Goal: Book appointment/travel/reservation

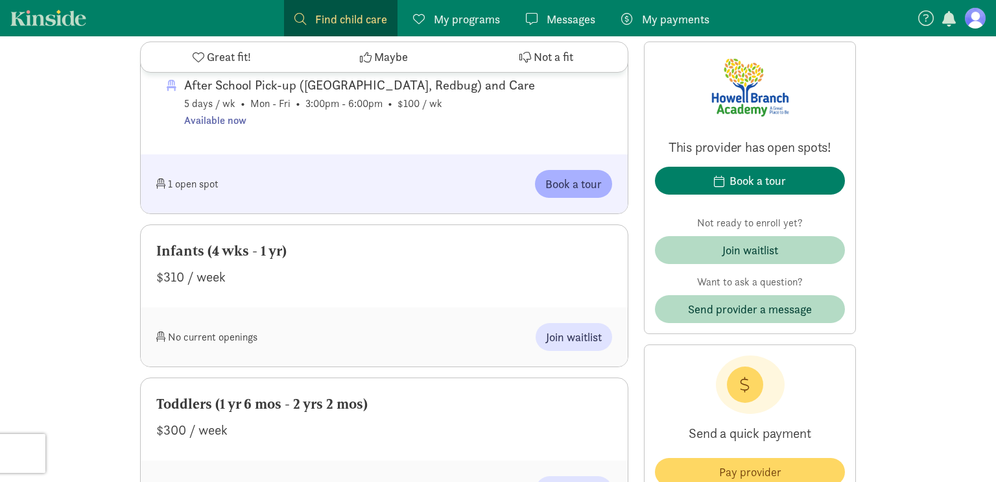
scroll to position [1345, 0]
click at [586, 339] on span "Join waitlist" at bounding box center [574, 337] width 56 height 18
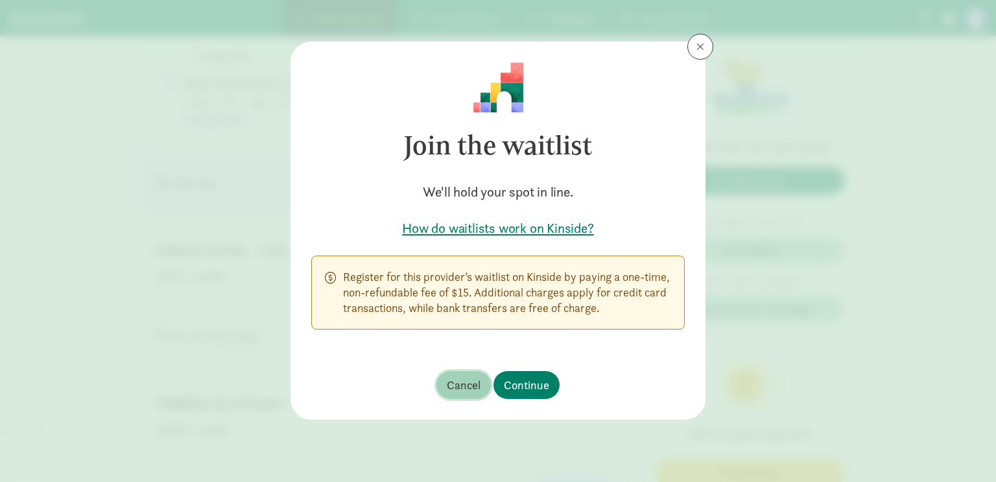
click at [462, 393] on span "Cancel" at bounding box center [464, 385] width 34 height 18
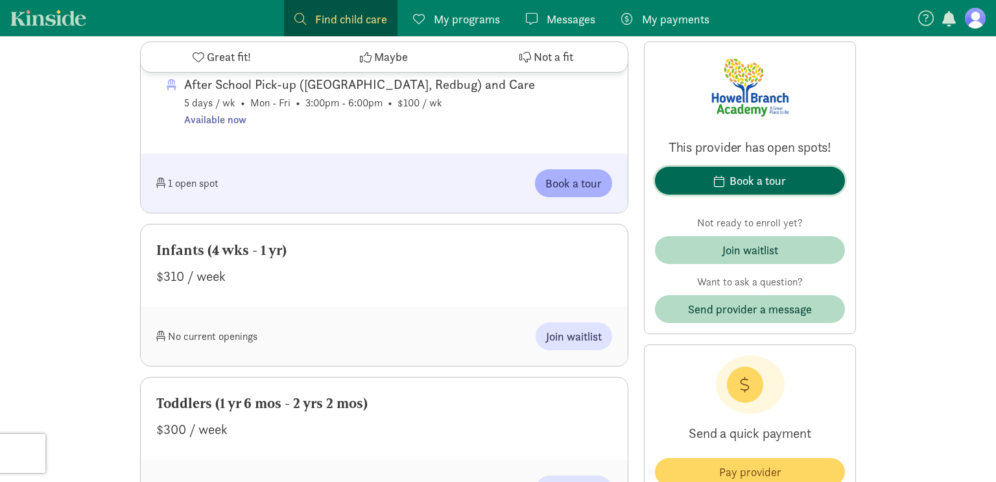
click at [767, 185] on div "Book a tour" at bounding box center [758, 181] width 56 height 18
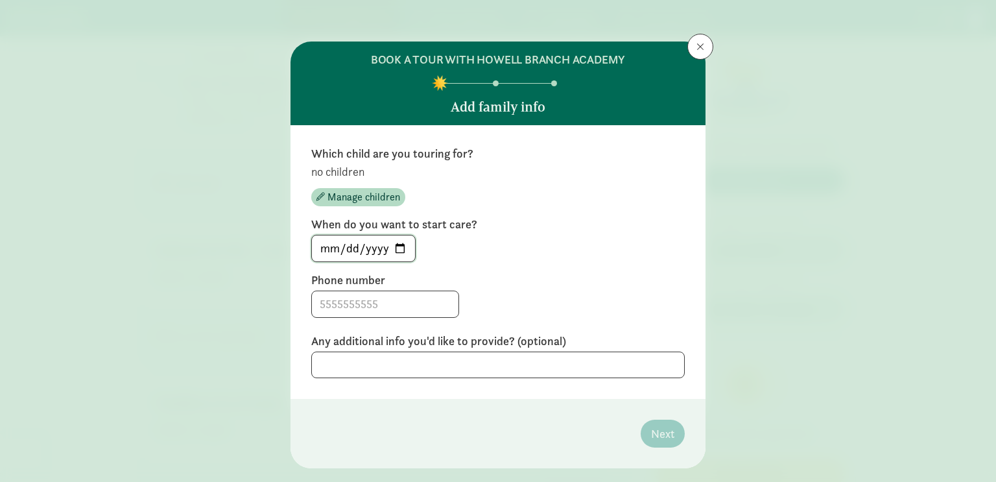
click at [400, 246] on input "[DATE]" at bounding box center [363, 248] width 103 height 26
type input "[DATE]"
click at [405, 298] on input at bounding box center [385, 304] width 147 height 26
click at [374, 198] on span "Manage children" at bounding box center [364, 197] width 73 height 16
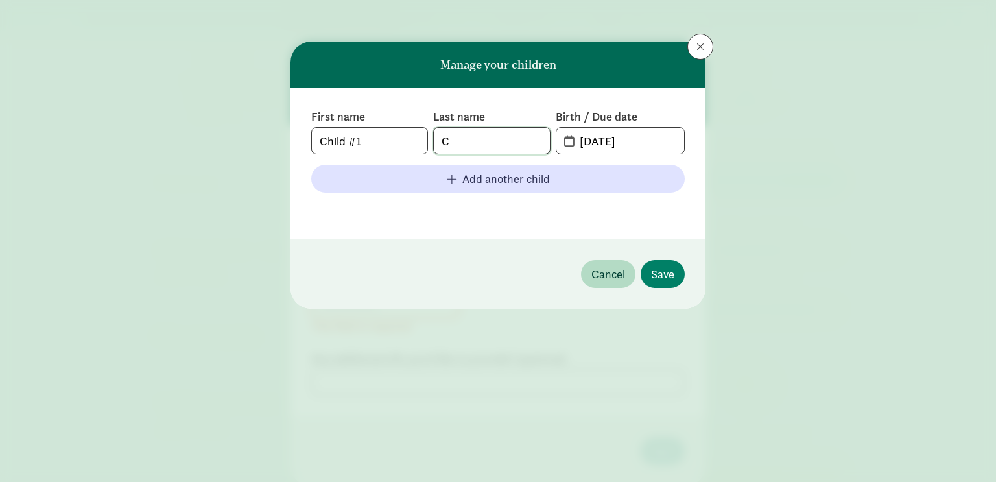
click at [474, 139] on input "C" at bounding box center [491, 141] width 115 height 26
type input "[GEOGRAPHIC_DATA]"
click at [595, 142] on input "[DATE]" at bounding box center [628, 141] width 112 height 26
click at [566, 144] on span "[DATE]" at bounding box center [621, 141] width 128 height 26
click at [611, 145] on input "[DATE]" at bounding box center [628, 141] width 112 height 26
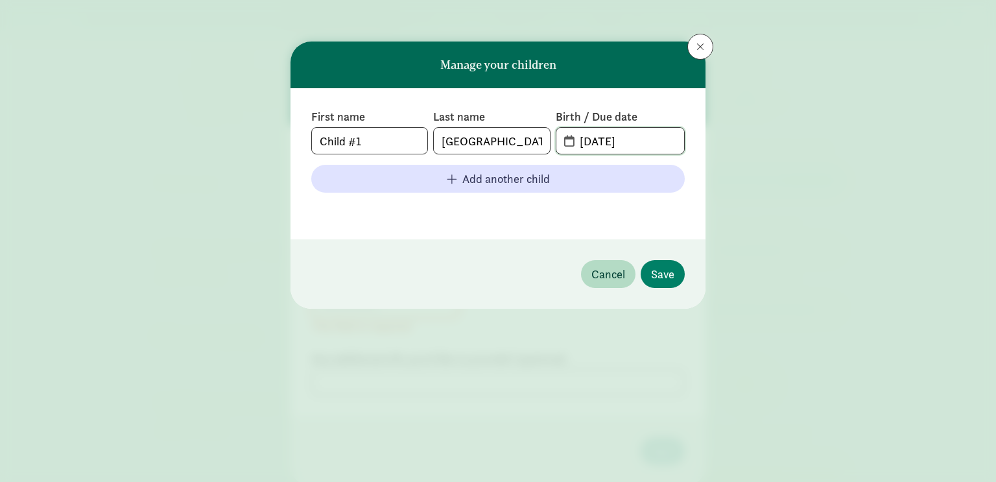
type input "[DATE]"
click at [363, 145] on input "Child #1" at bounding box center [369, 141] width 115 height 26
type input "Child"
click at [662, 277] on span "Save" at bounding box center [662, 274] width 23 height 18
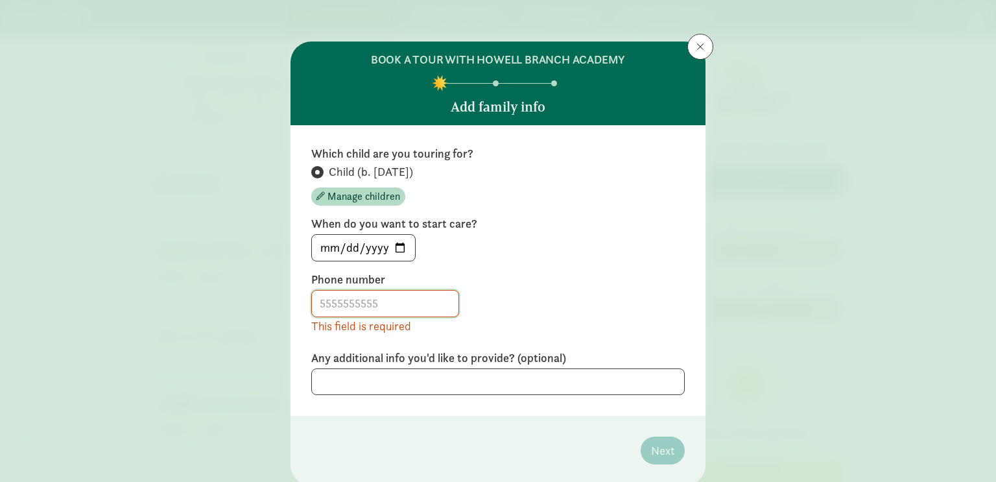
click at [388, 301] on input at bounding box center [385, 304] width 147 height 26
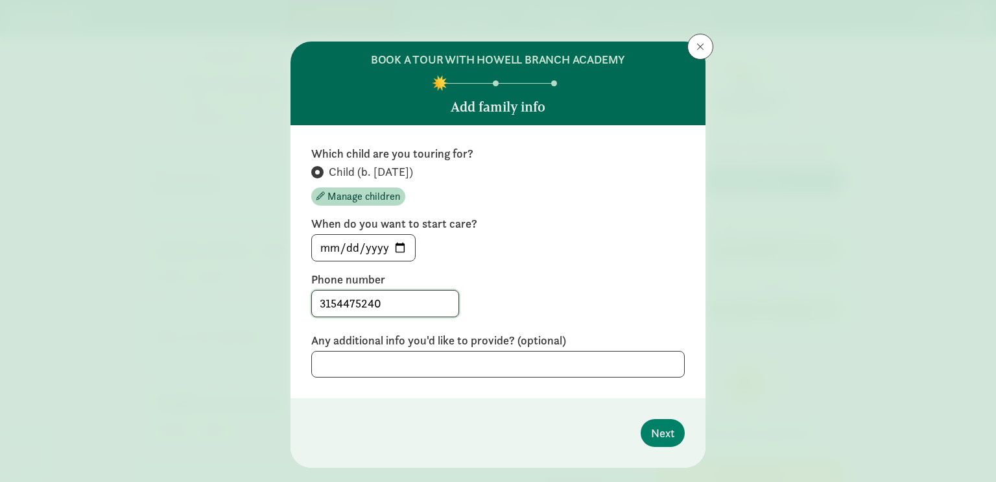
type input "3154475240"
click at [482, 385] on div "Which child are you touring for? Child (b. [DATE]) Manage children When do you …" at bounding box center [498, 261] width 415 height 273
click at [672, 433] on span "Next" at bounding box center [662, 433] width 23 height 18
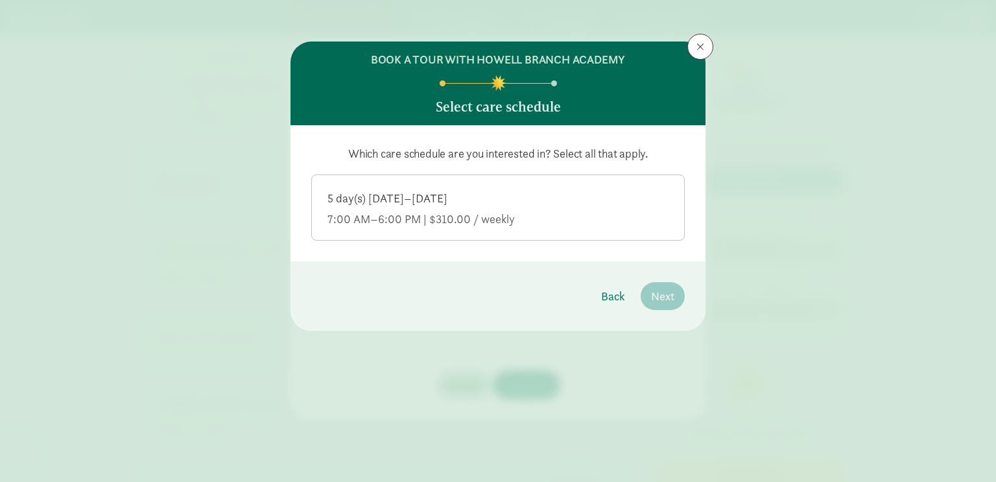
click at [489, 201] on div "5 day(s) [DATE]–[DATE]" at bounding box center [498, 199] width 341 height 16
click at [0, 0] on input "5 day(s) [DATE]–[DATE] 7:00 AM–6:00 PM | $310.00 / weekly" at bounding box center [0, 0] width 0 height 0
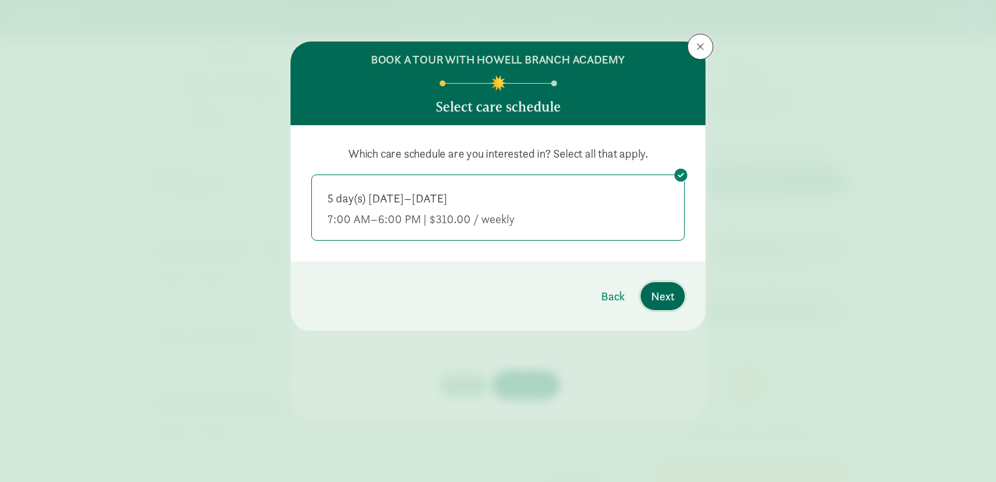
click at [663, 299] on span "Next" at bounding box center [662, 296] width 23 height 18
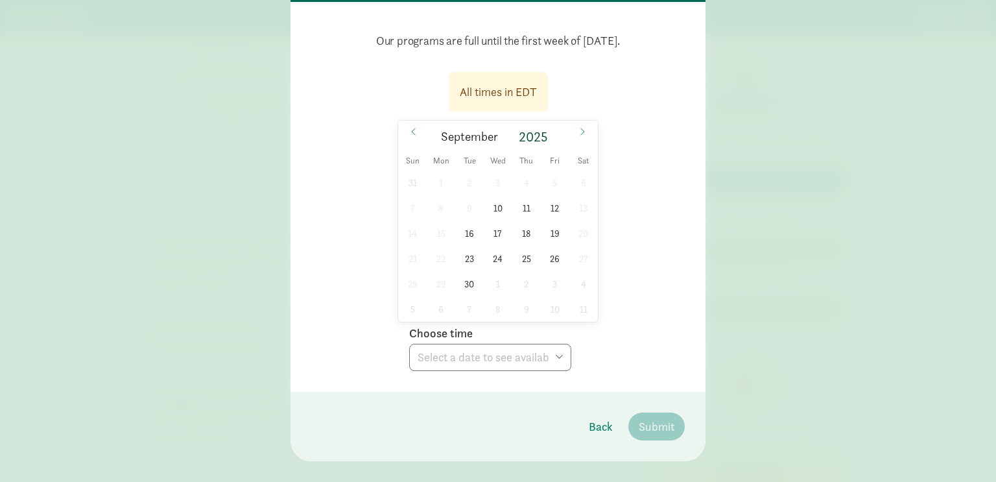
scroll to position [143, 0]
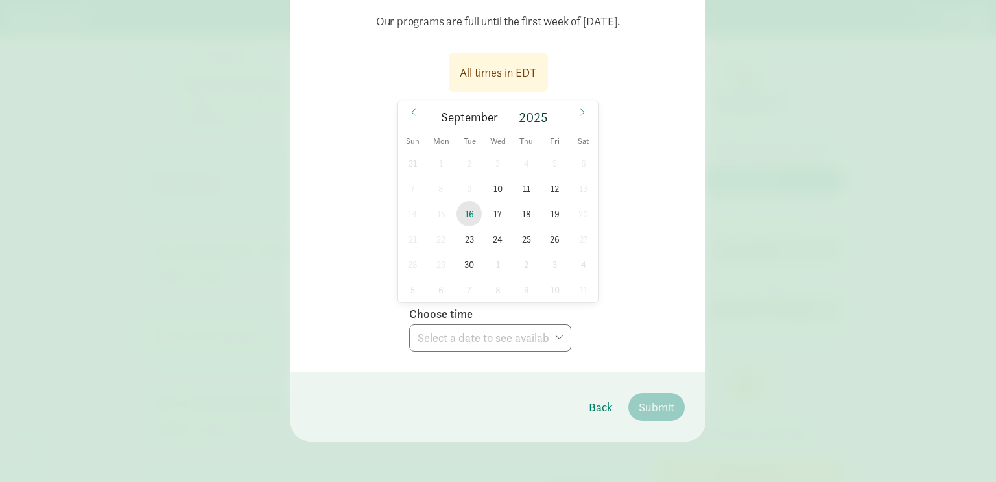
click at [466, 216] on span "16" at bounding box center [469, 213] width 25 height 25
click at [485, 337] on select "Choose time 09:30 AM 10:00 AM 02:30 PM 03:00 PM" at bounding box center [490, 337] width 162 height 27
click at [651, 274] on div "All times in EDT [DATE] [DATE] Sun Mon Tue Wed Thu Fri Sat 31 1 2 3 4 5 6 7 8 9…" at bounding box center [498, 198] width 374 height 307
click at [494, 211] on span "17" at bounding box center [497, 213] width 25 height 25
click at [537, 214] on span "18" at bounding box center [526, 213] width 25 height 25
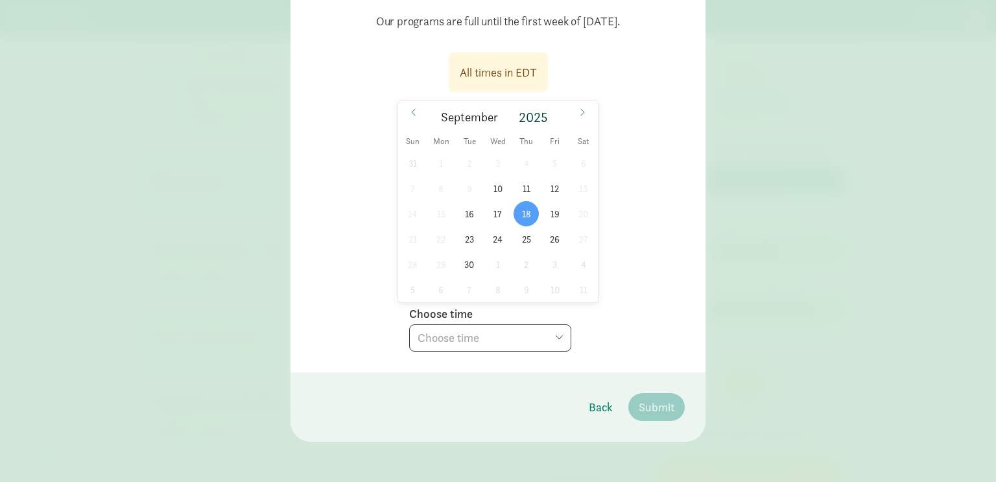
click at [498, 341] on select "Choose time 09:30 AM 10:00 AM 02:30 PM 03:00 PM" at bounding box center [490, 337] width 162 height 27
click at [553, 216] on span "19" at bounding box center [554, 213] width 25 height 25
click at [513, 337] on select "Choose time 02:30 PM 03:00 PM" at bounding box center [490, 337] width 162 height 27
click at [470, 236] on span "23" at bounding box center [469, 238] width 25 height 25
click at [483, 332] on select "Choose time 09:30 AM 10:00 AM 02:30 PM 03:00 PM" at bounding box center [490, 337] width 162 height 27
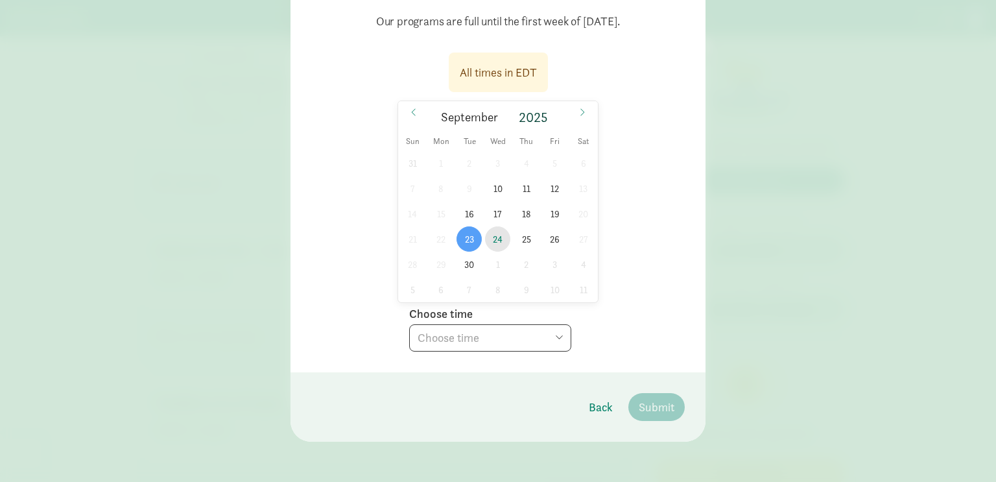
click at [499, 239] on span "24" at bounding box center [497, 238] width 25 height 25
click at [483, 338] on select "Choose time 09:30 AM 10:00 AM" at bounding box center [490, 337] width 162 height 27
click at [531, 243] on span "25" at bounding box center [526, 238] width 25 height 25
click at [477, 345] on select "Choose time 09:30 AM 10:00 AM 02:30 PM 03:00 PM" at bounding box center [490, 337] width 162 height 27
click at [553, 239] on span "26" at bounding box center [554, 238] width 25 height 25
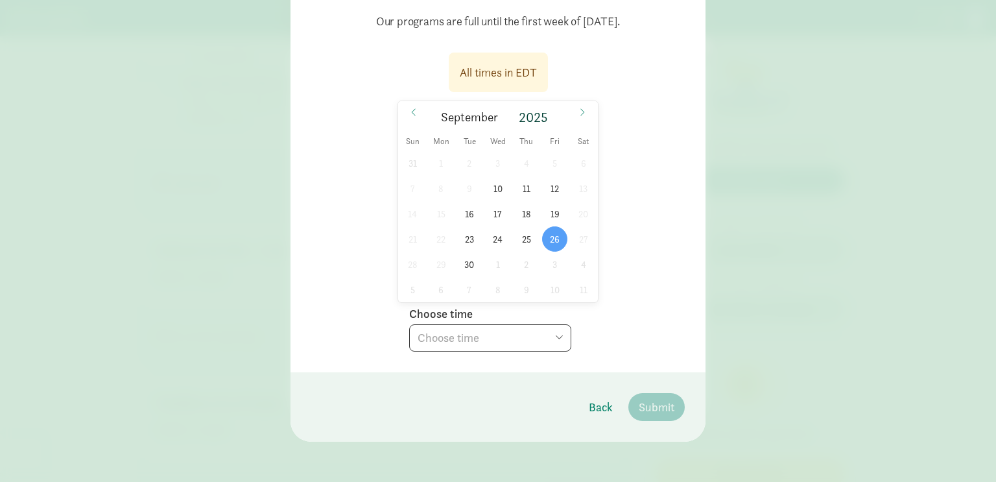
click at [485, 346] on select "Choose time 02:30 PM 03:00 PM" at bounding box center [490, 337] width 162 height 27
click at [679, 258] on div "All times in EDT [DATE] [DATE] Sun Mon Tue Wed Thu Fri Sat 31 1 2 3 4 5 6 7 8 9…" at bounding box center [498, 198] width 374 height 307
click at [473, 217] on span "16" at bounding box center [469, 213] width 25 height 25
click at [441, 343] on select "Choose time 09:30 AM 10:00 AM 02:30 PM 03:00 PM" at bounding box center [490, 337] width 162 height 27
select select "[DATE]T15:00:00.000-04:00"
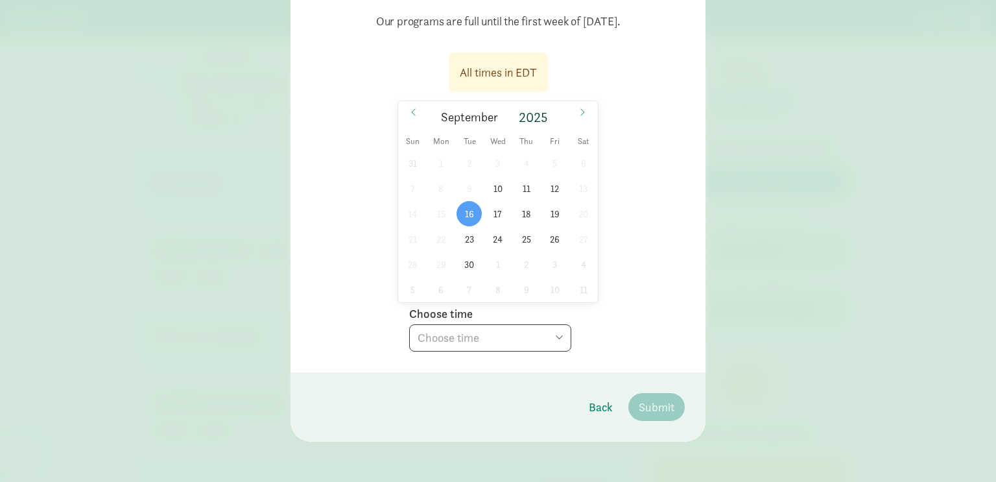
click at [409, 324] on select "Choose time 09:30 AM 10:00 AM 02:30 PM 03:00 PM" at bounding box center [490, 337] width 162 height 27
click at [662, 337] on div "All times in EDT [DATE] [DATE] Sun Mon Tue Wed Thu Fri Sat 31 1 2 3 4 5 6 7 8 9…" at bounding box center [498, 198] width 374 height 307
click at [643, 414] on span "Submit" at bounding box center [657, 407] width 36 height 18
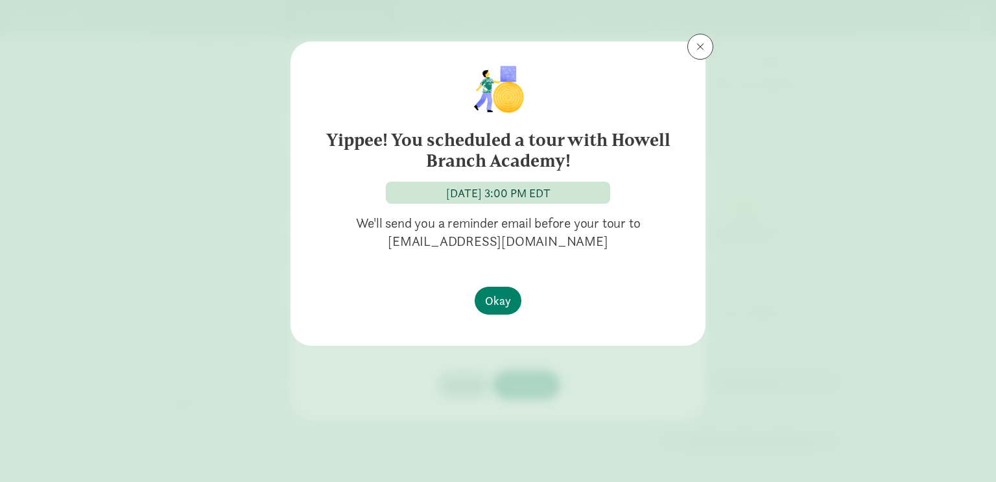
scroll to position [0, 0]
click at [495, 307] on span "Okay" at bounding box center [498, 301] width 26 height 18
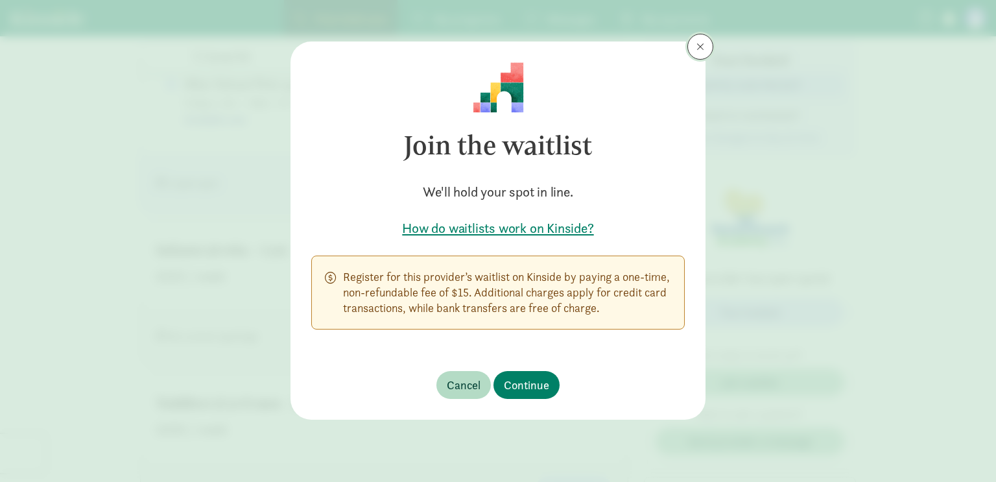
click at [699, 49] on span at bounding box center [701, 47] width 8 height 10
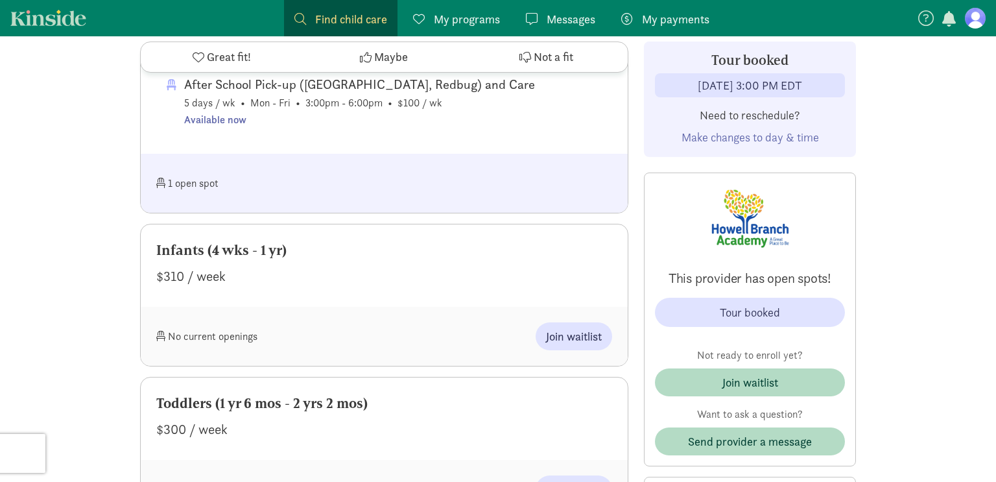
click at [306, 266] on div "$310 / week" at bounding box center [384, 276] width 456 height 21
click at [263, 252] on div "Infants (4 wks - 1 yr)" at bounding box center [384, 250] width 456 height 21
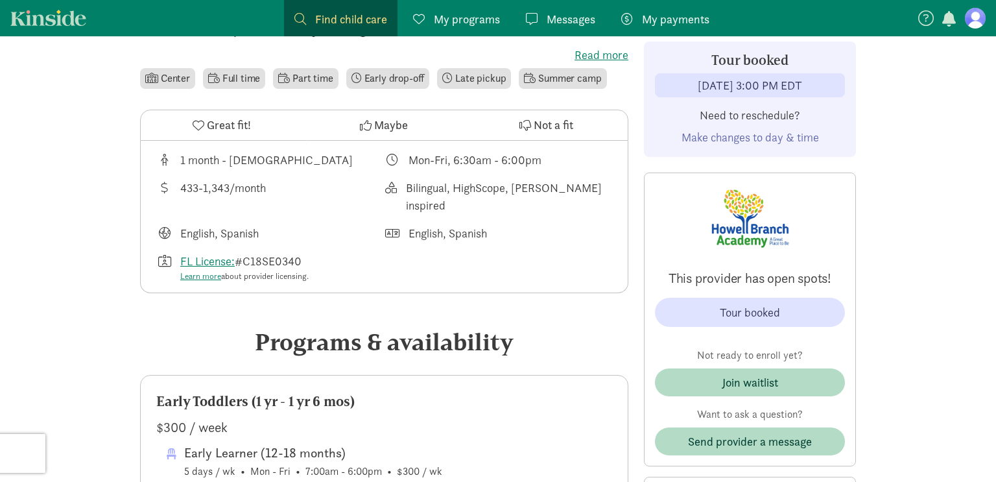
scroll to position [391, 0]
click at [452, 22] on span "My programs" at bounding box center [467, 19] width 66 height 18
